Goal: Information Seeking & Learning: Learn about a topic

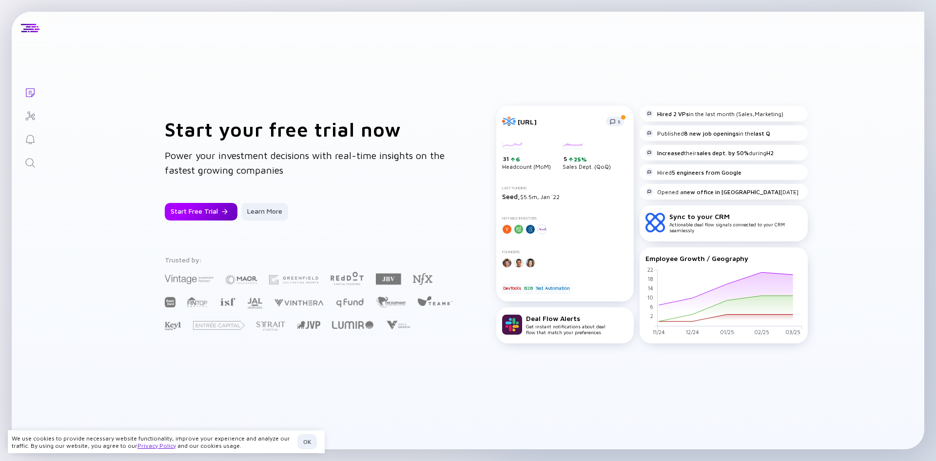
click at [208, 217] on div "Start Free Trial" at bounding box center [201, 212] width 73 height 18
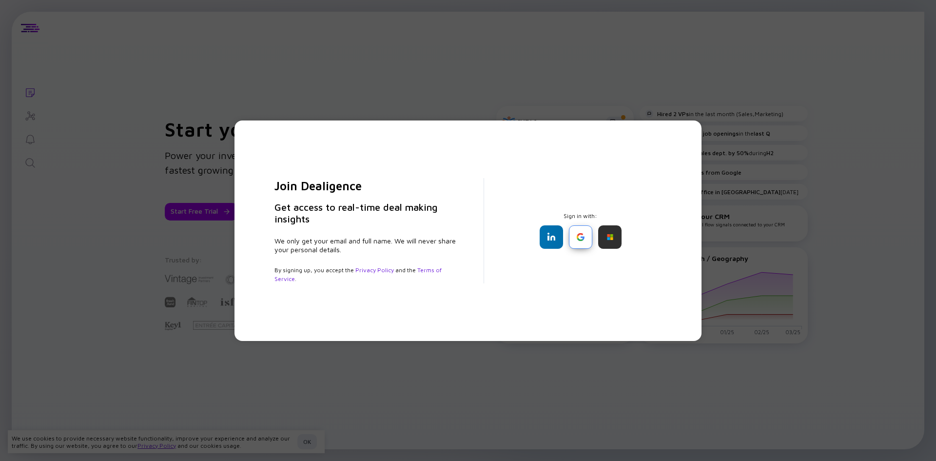
click at [576, 237] on div at bounding box center [580, 236] width 23 height 23
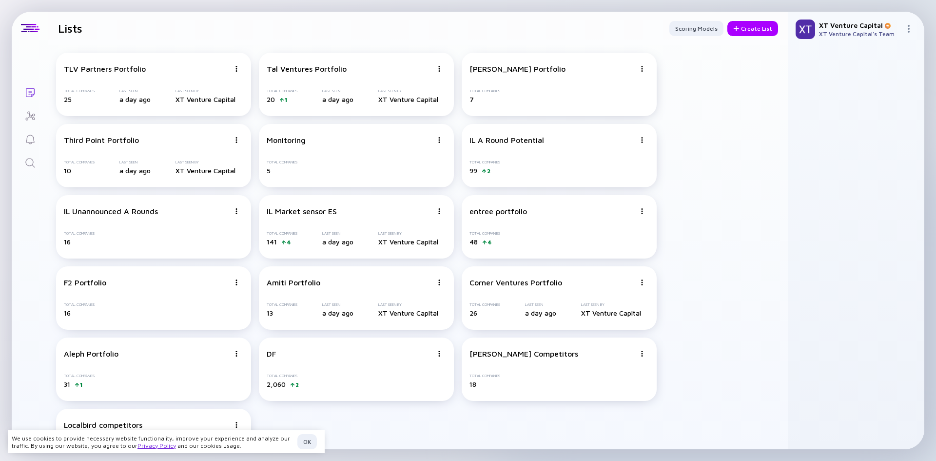
click at [706, 402] on div "TLV Partners Portfolio Total Companies 25 Last Seen a day ago Last Seen By XT V…" at bounding box center [418, 262] width 740 height 435
click at [341, 222] on div "IL Market sensor ES Total Companies 141 4 Last Seen a day ago Last Seen By XT V…" at bounding box center [356, 226] width 195 height 63
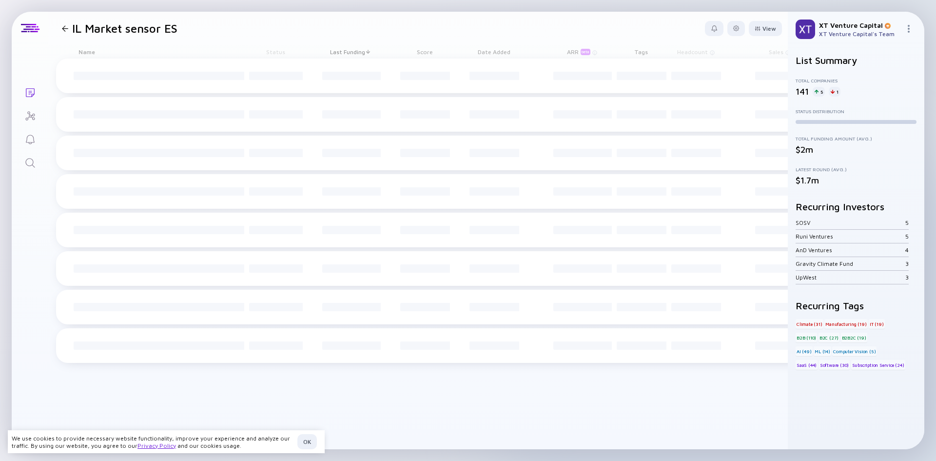
click at [820, 91] on div "5" at bounding box center [819, 92] width 12 height 10
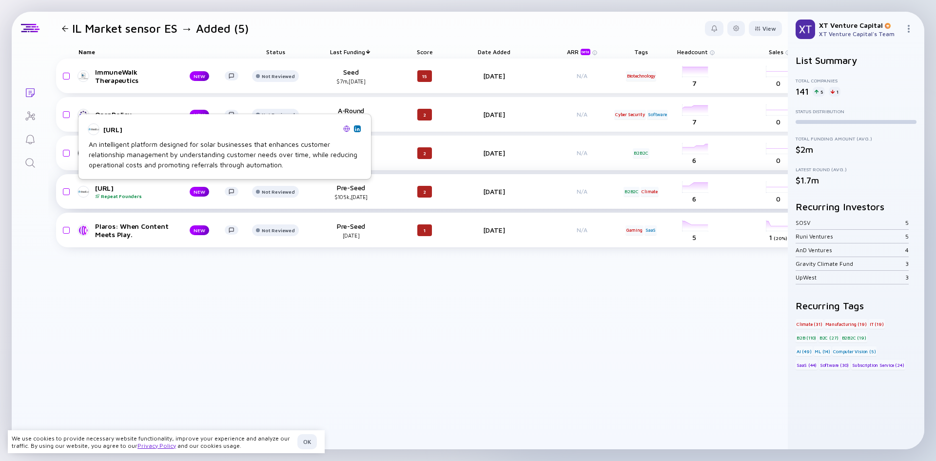
click at [104, 190] on div "Gadi.ai Repeat Founders" at bounding box center [134, 191] width 79 height 15
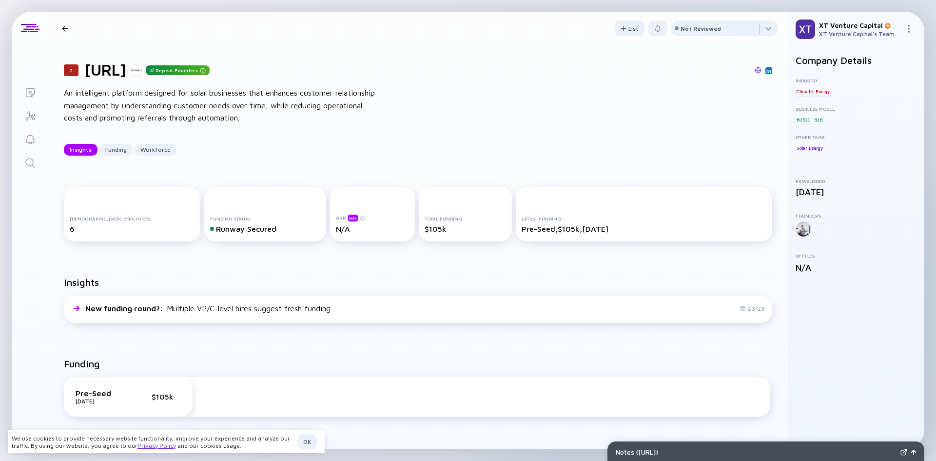
click at [142, 71] on div at bounding box center [136, 70] width 12 height 12
click at [107, 70] on h1 "Gadi.ai" at bounding box center [105, 69] width 42 height 19
click at [109, 68] on h1 "Gadi.ai" at bounding box center [105, 69] width 42 height 19
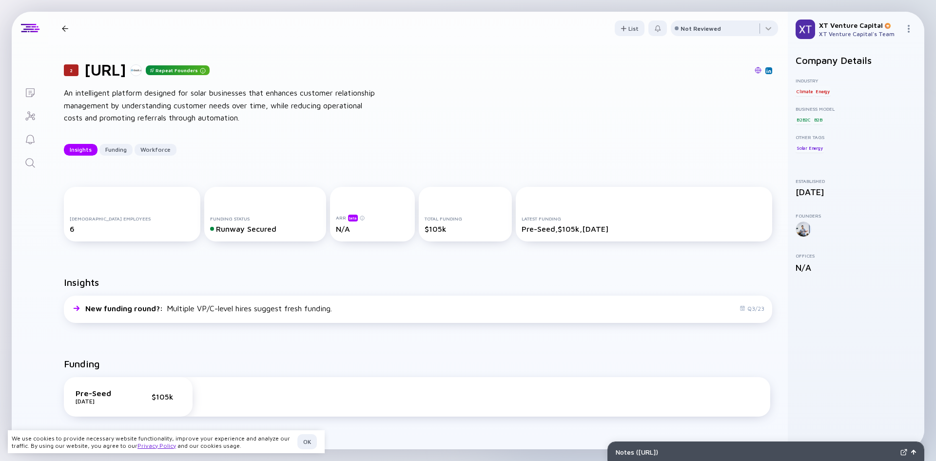
click at [65, 29] on div at bounding box center [65, 28] width 6 height 6
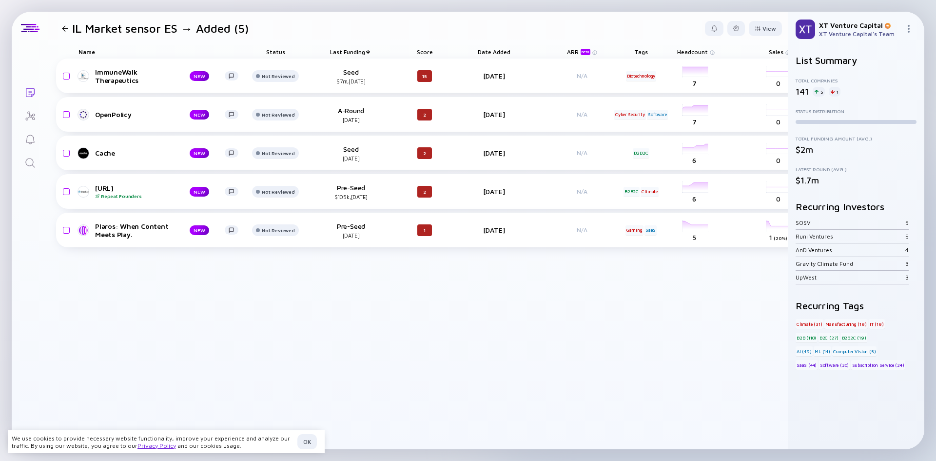
click at [66, 27] on div at bounding box center [65, 28] width 6 height 6
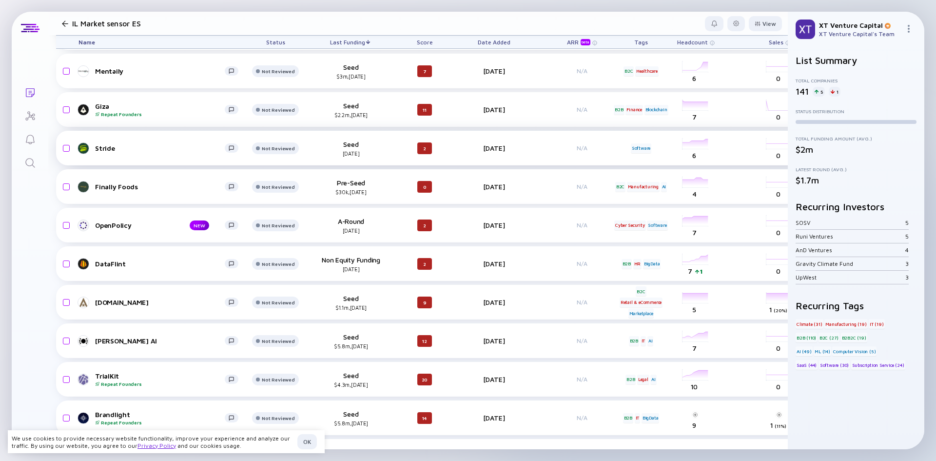
scroll to position [727, 0]
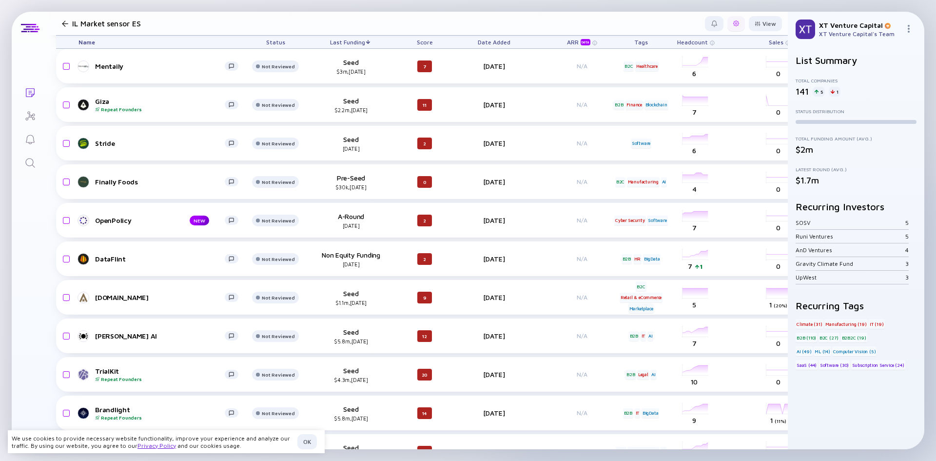
click at [733, 23] on div at bounding box center [736, 23] width 6 height 6
click at [682, 99] on div "Edit Filter" at bounding box center [706, 102] width 61 height 20
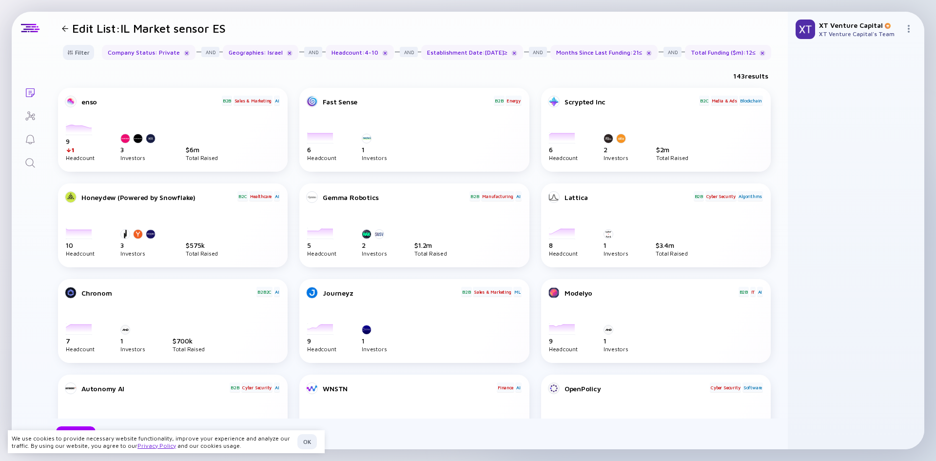
click at [67, 29] on div at bounding box center [65, 28] width 6 height 6
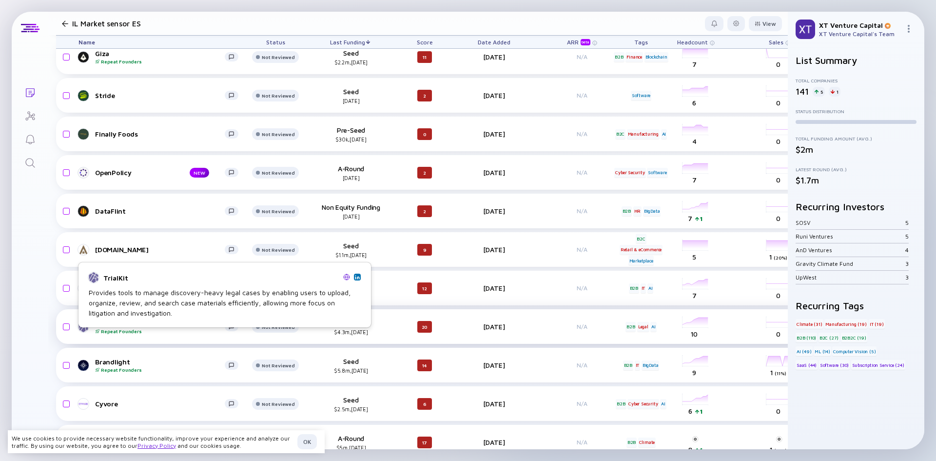
scroll to position [775, 0]
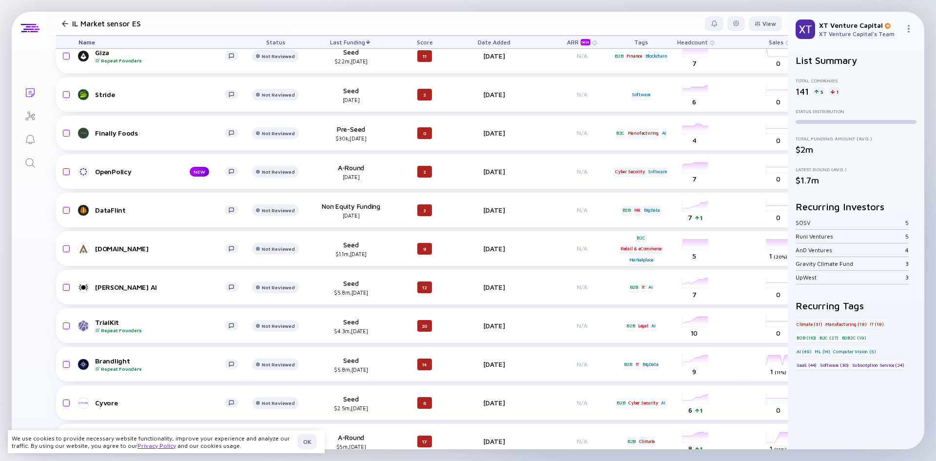
click at [75, 24] on h1 "IL Market sensor ES" at bounding box center [106, 23] width 68 height 9
click at [30, 154] on link "Search" at bounding box center [30, 161] width 37 height 23
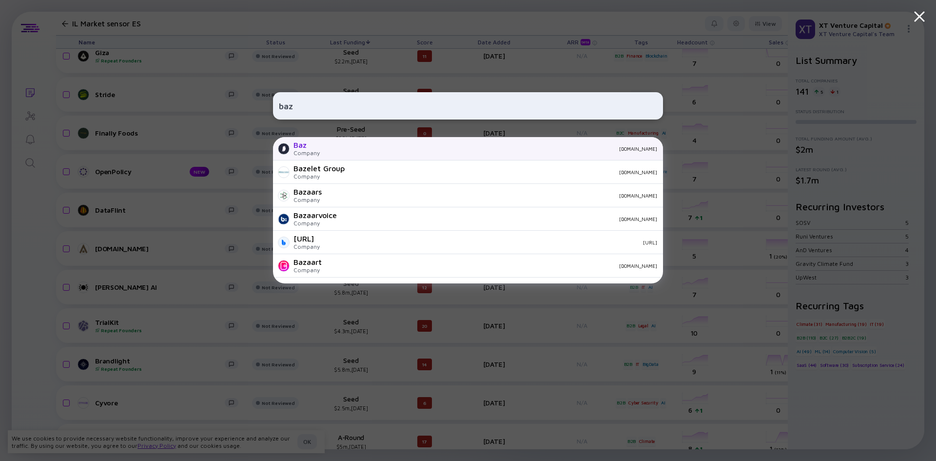
type input "baz"
click at [334, 151] on div "baz.co" at bounding box center [493, 149] width 330 height 6
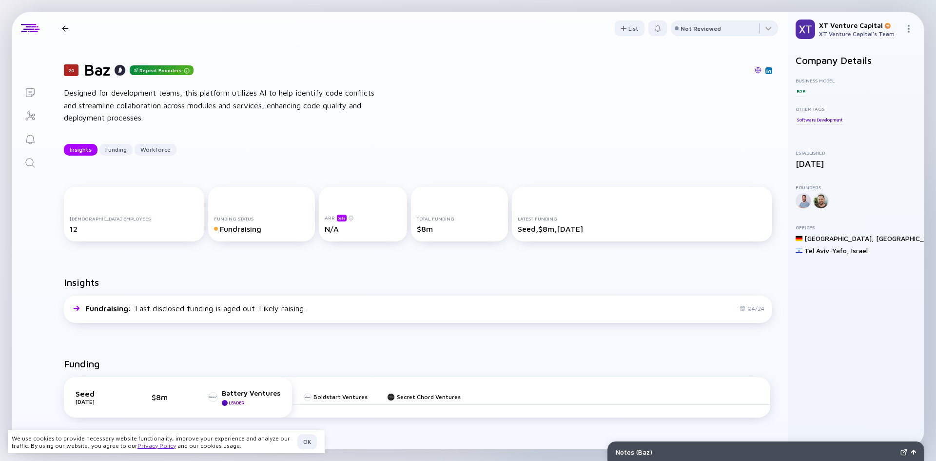
click at [69, 32] on div "20 Baz Insights Funding Workforce" at bounding box center [140, 28] width 165 height 13
click at [64, 29] on div at bounding box center [65, 28] width 6 height 6
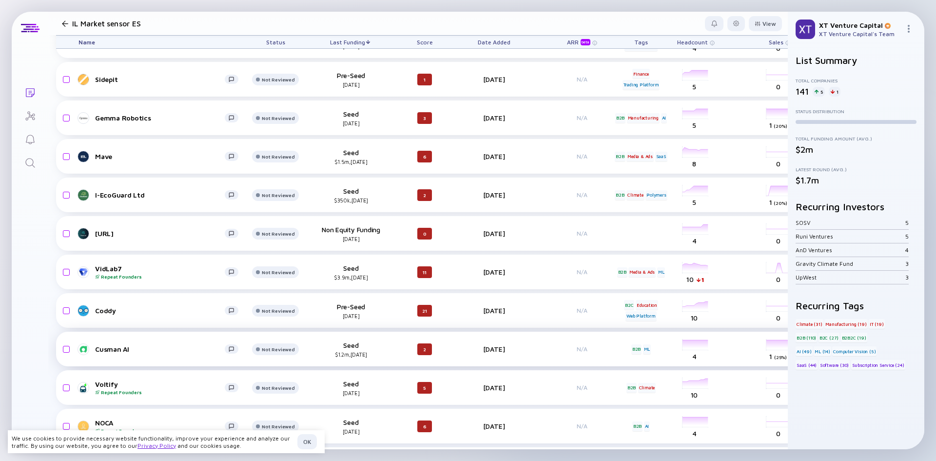
scroll to position [2580, 0]
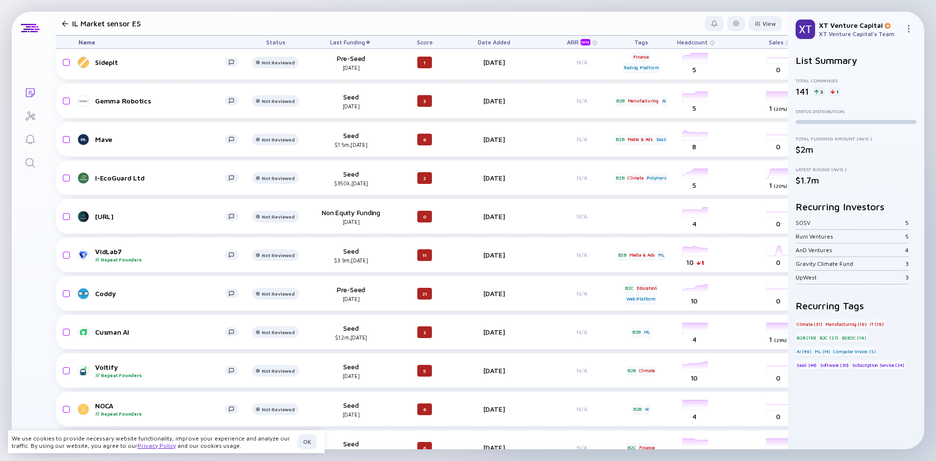
click at [63, 24] on div at bounding box center [65, 23] width 6 height 6
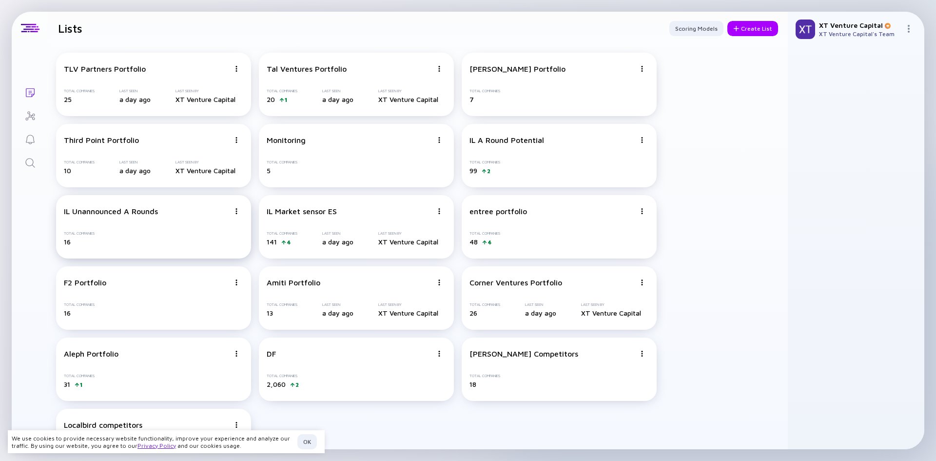
click at [141, 224] on div "IL Unannounced A Rounds Total Companies 16" at bounding box center [153, 226] width 195 height 63
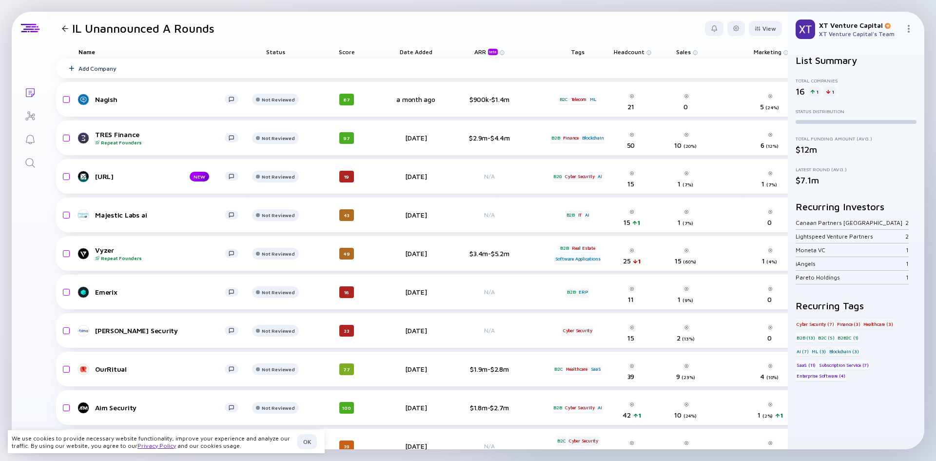
click at [63, 27] on div at bounding box center [65, 28] width 6 height 6
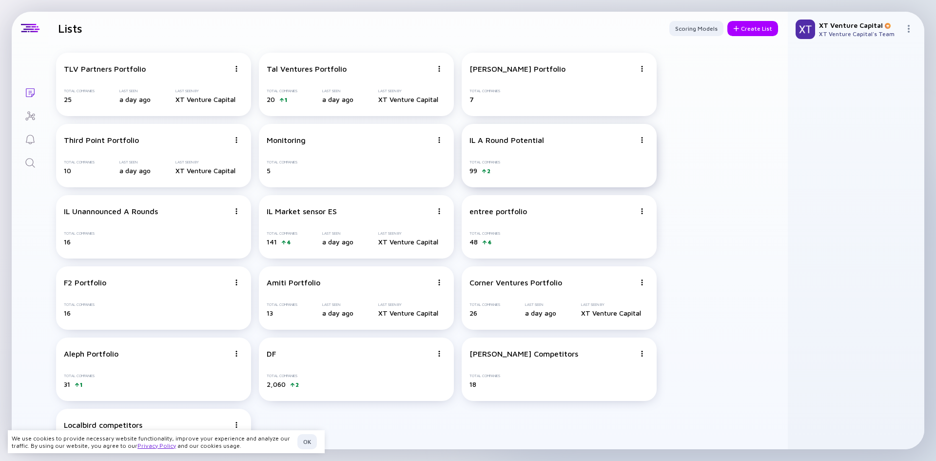
click at [496, 154] on div "IL A Round Potential Total Companies 99 2" at bounding box center [559, 155] width 195 height 63
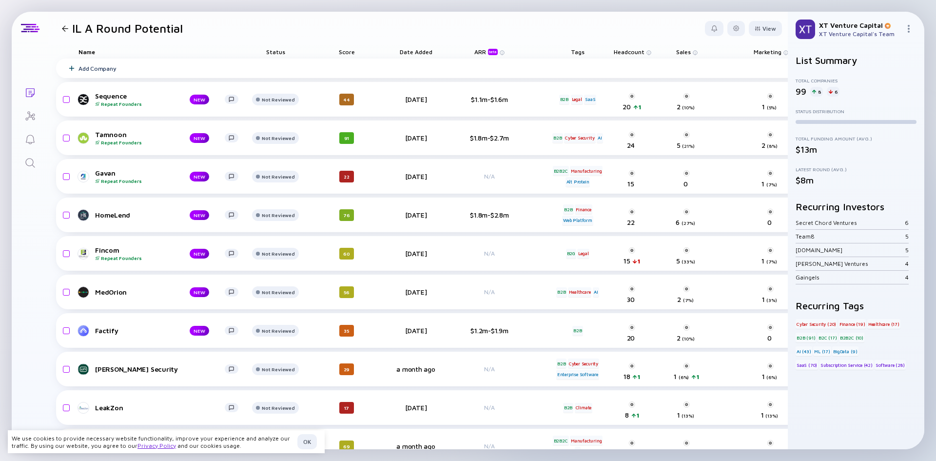
click at [817, 92] on div "8" at bounding box center [817, 92] width 13 height 10
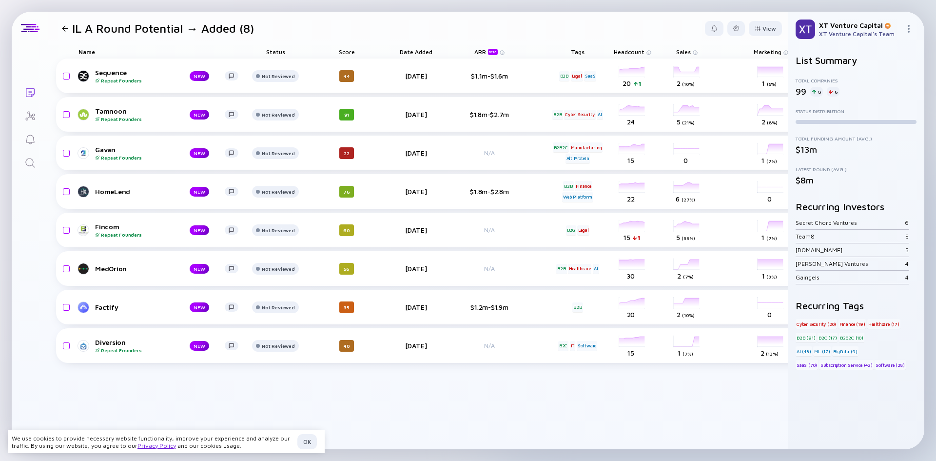
click at [64, 34] on div "IL A Round Potential → Added (8)" at bounding box center [156, 28] width 196 height 14
click at [64, 29] on div at bounding box center [65, 28] width 6 height 6
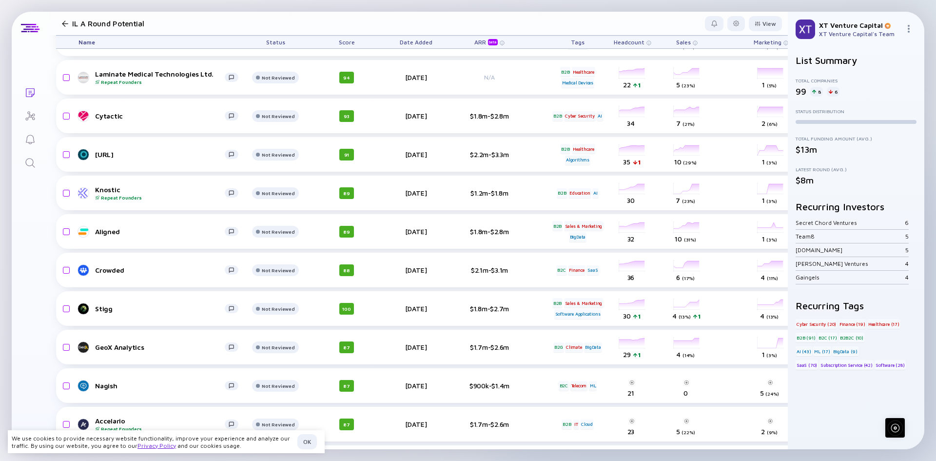
scroll to position [927, 0]
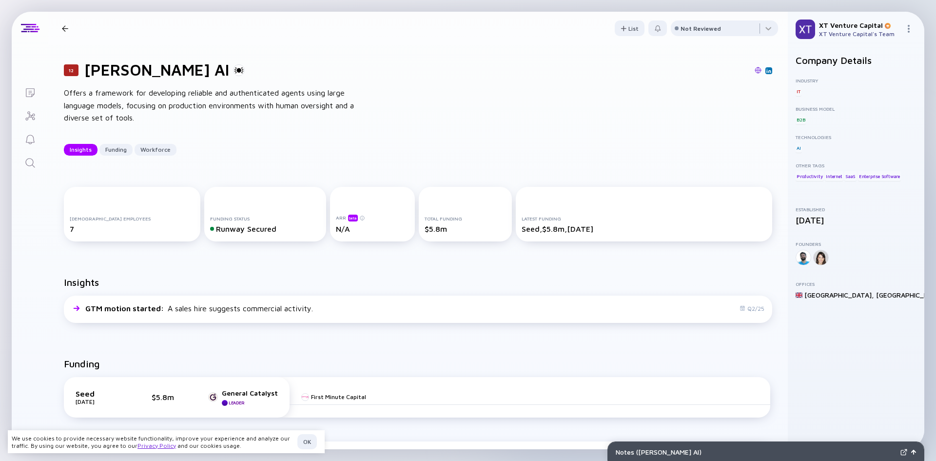
drag, startPoint x: 418, startPoint y: 67, endPoint x: 270, endPoint y: 104, distance: 152.2
click at [270, 104] on div "Offers a framework for developing reliable and authenticated agents using large…" at bounding box center [220, 106] width 312 height 38
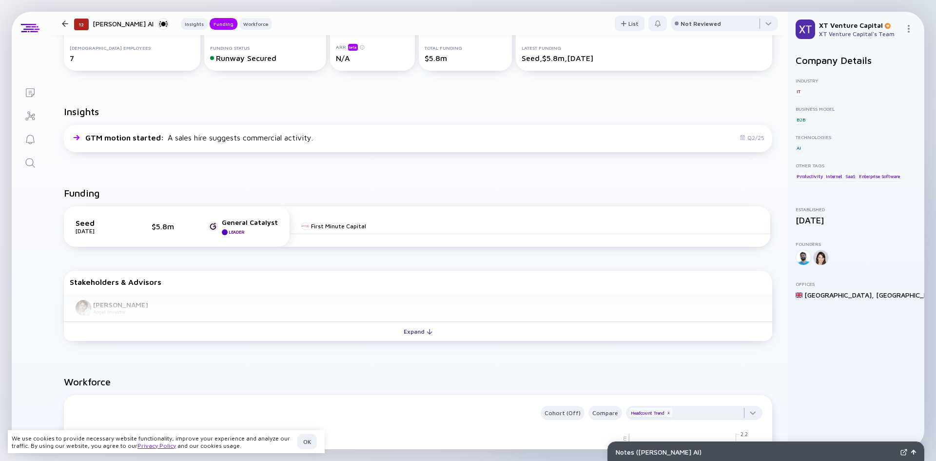
scroll to position [195, 0]
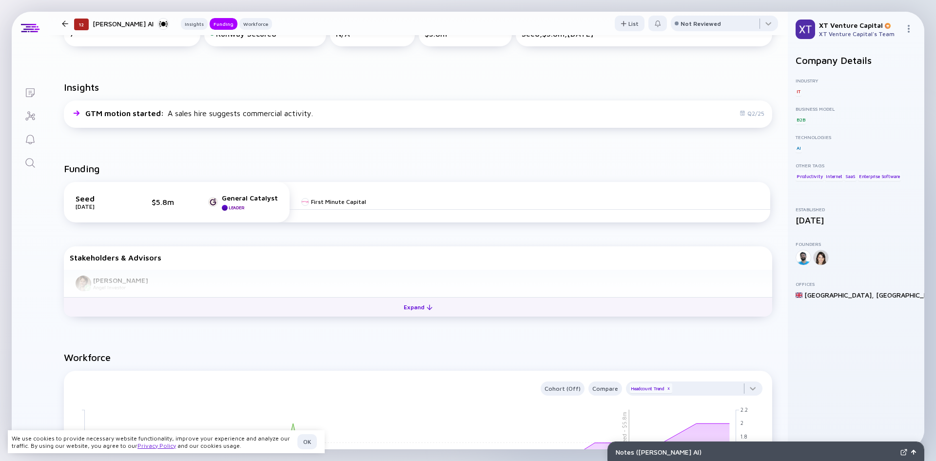
click at [329, 312] on button "Expand" at bounding box center [418, 307] width 709 height 20
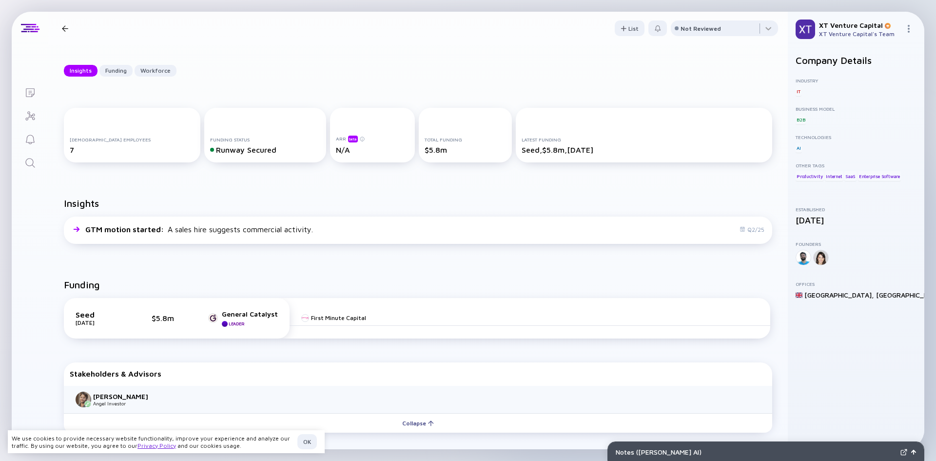
scroll to position [0, 0]
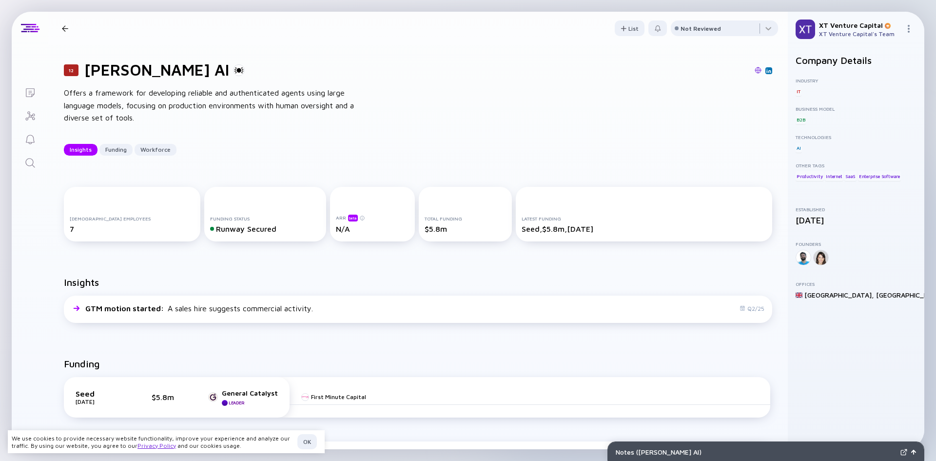
click at [95, 77] on h1 "Portia AI" at bounding box center [156, 69] width 145 height 19
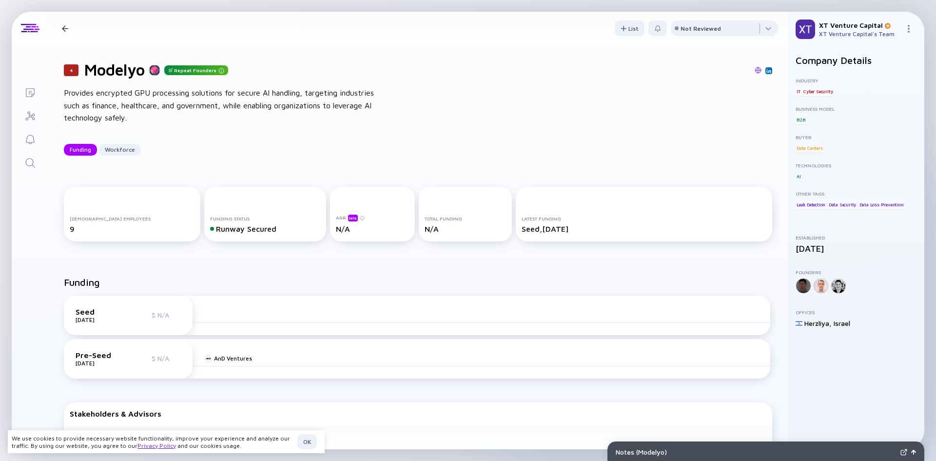
scroll to position [244, 0]
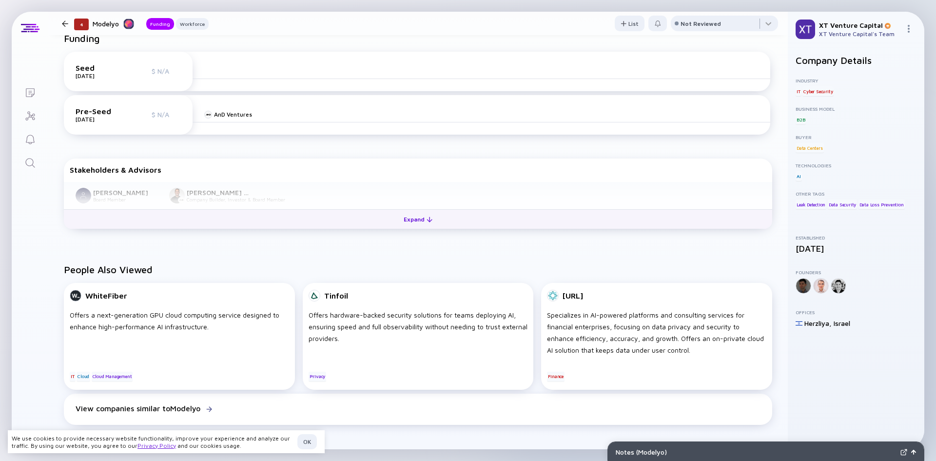
click at [345, 223] on button "Expand" at bounding box center [418, 219] width 709 height 20
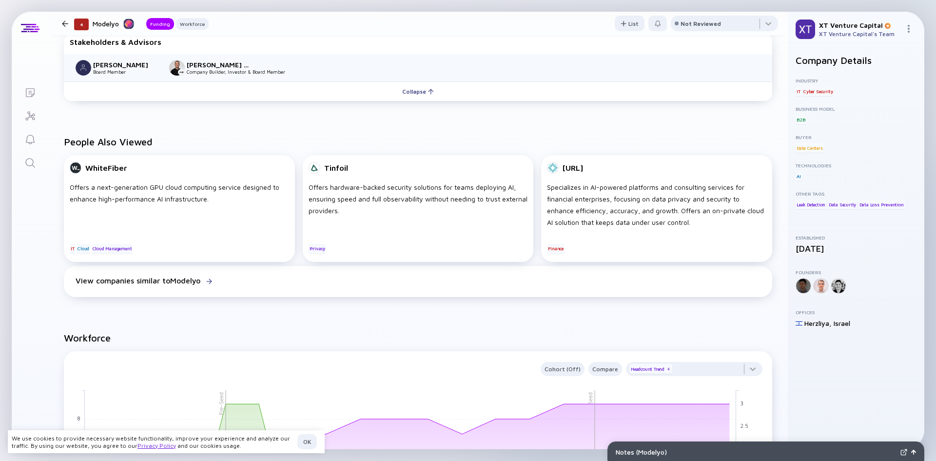
scroll to position [585, 0]
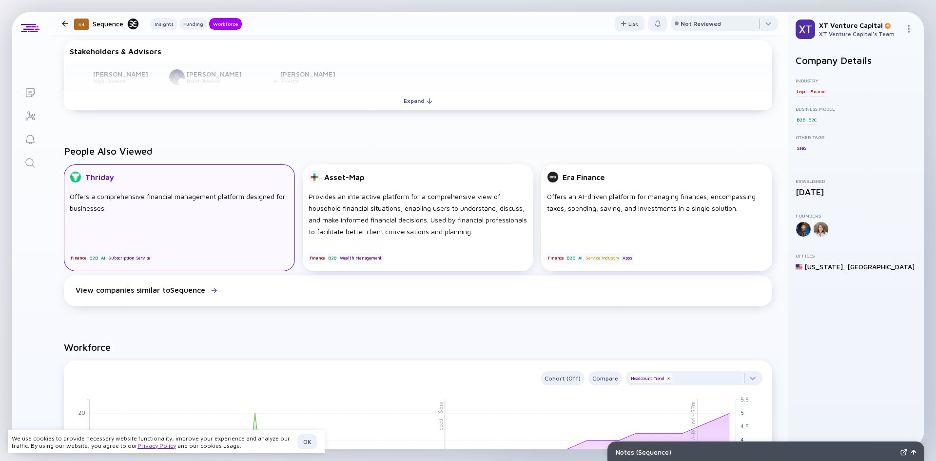
scroll to position [488, 0]
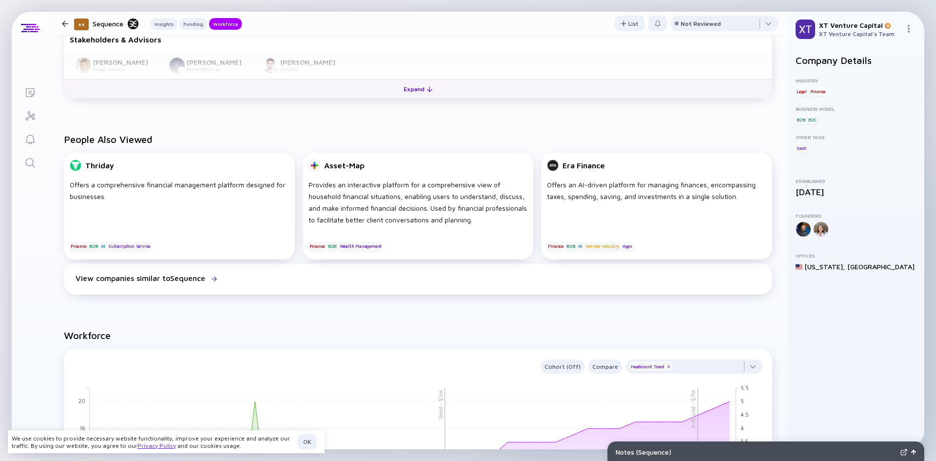
click at [277, 90] on button "Expand" at bounding box center [418, 89] width 709 height 20
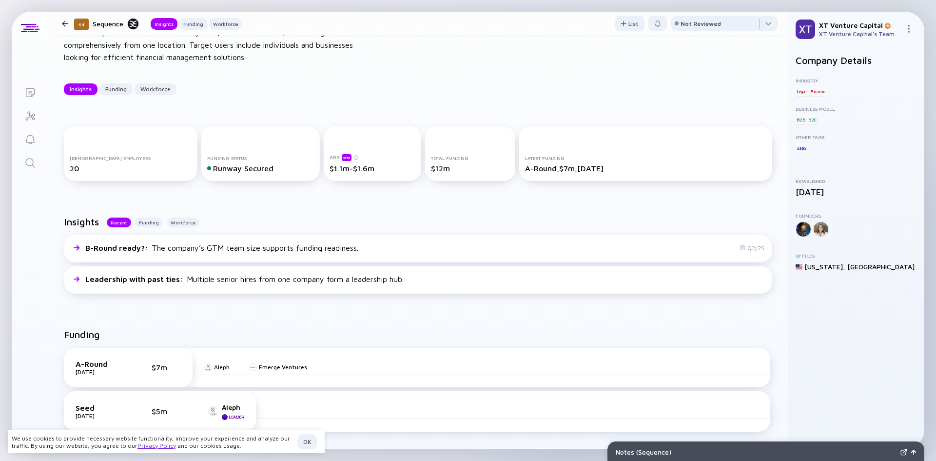
scroll to position [0, 0]
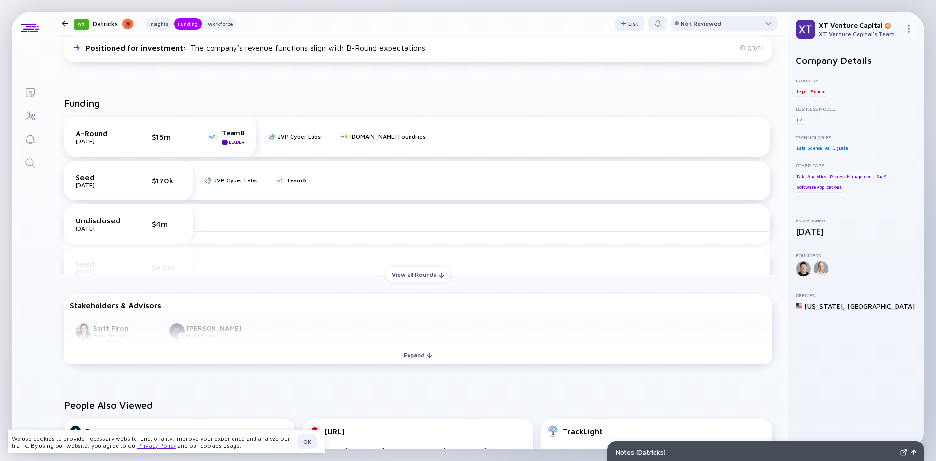
scroll to position [293, 0]
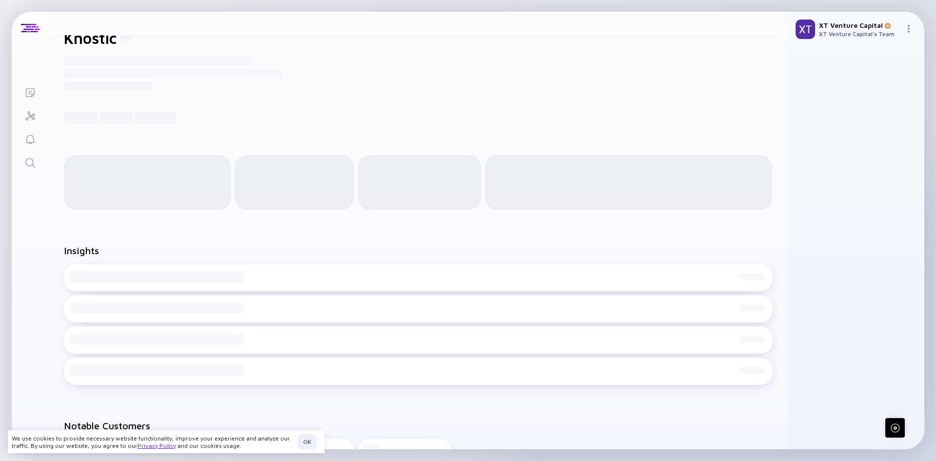
scroll to position [49, 0]
